Goal: Transaction & Acquisition: Purchase product/service

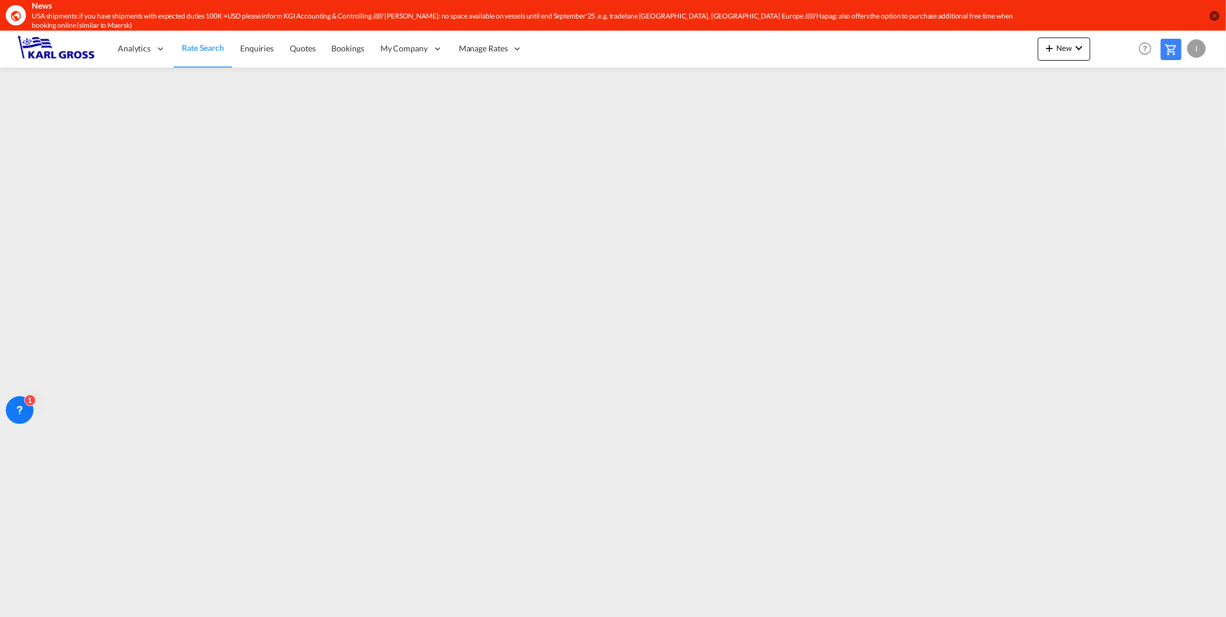
click at [203, 43] on span "Rate Search" at bounding box center [203, 48] width 42 height 10
click at [773, 12] on md-icon "icon-close-circle" at bounding box center [1215, 16] width 12 height 12
